Goal: Find specific page/section: Find specific page/section

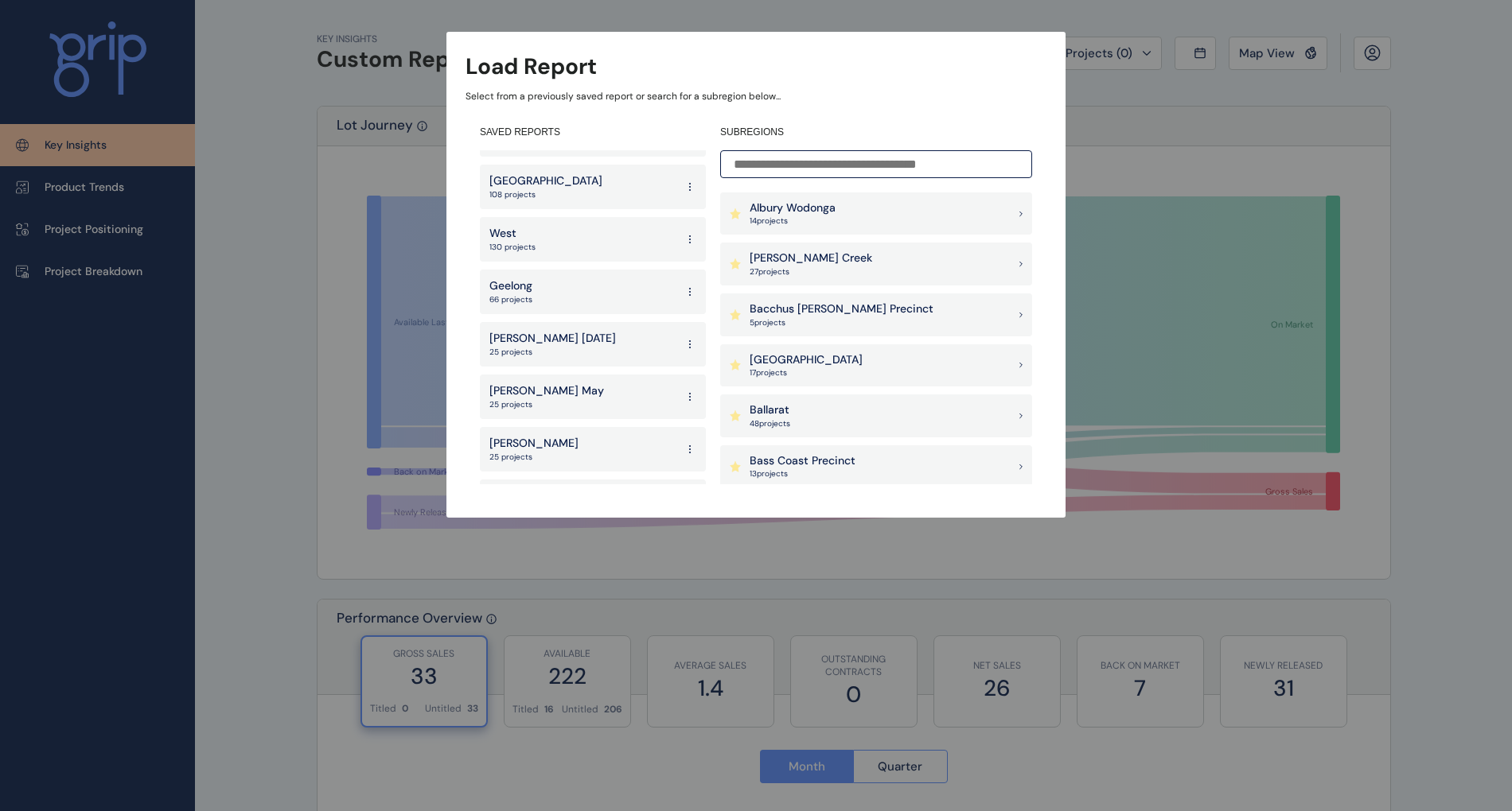
scroll to position [95, 0]
click at [885, 224] on div "Albury Wodonga 14 project s" at bounding box center [876, 214] width 312 height 43
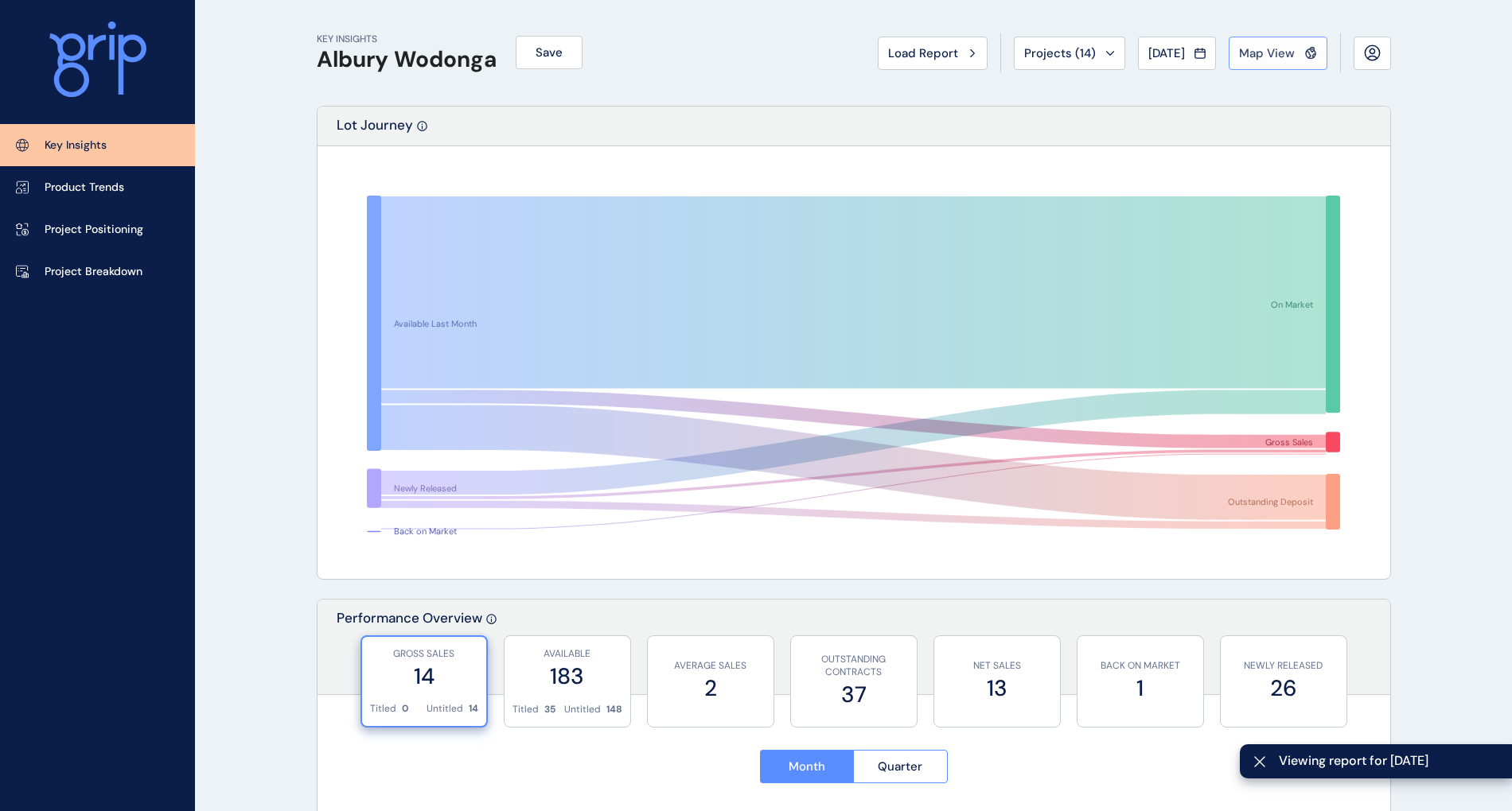
click at [1258, 60] on button "Map View" at bounding box center [1277, 53] width 98 height 33
